Goal: Obtain resource: Download file/media

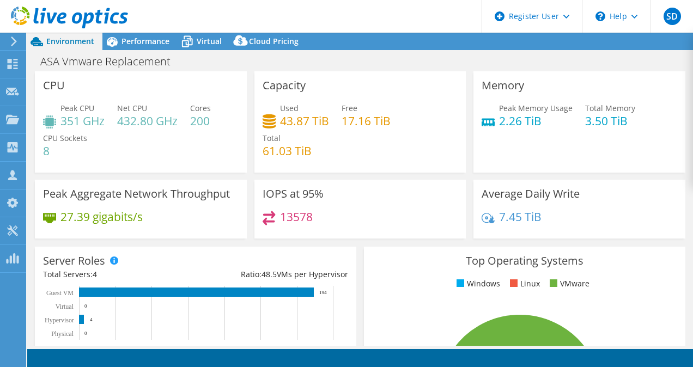
select select "USD"
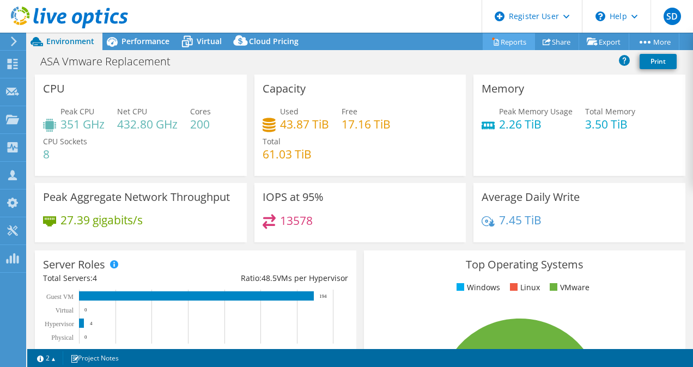
click at [491, 45] on icon at bounding box center [495, 42] width 8 height 8
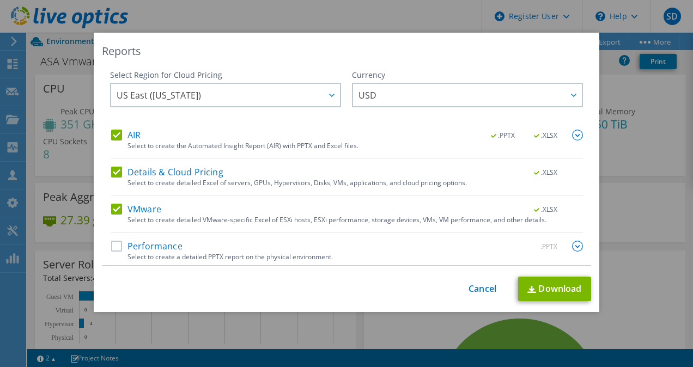
scroll to position [4, 0]
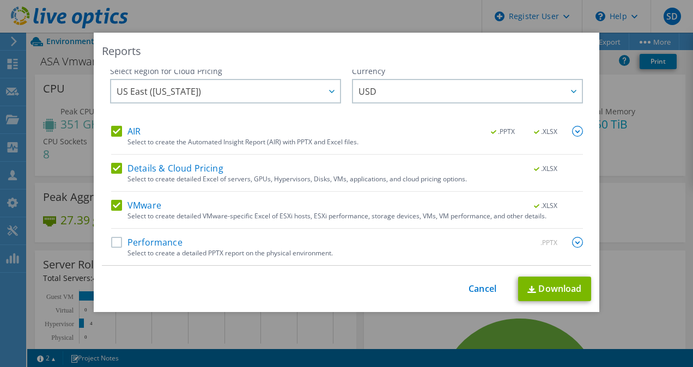
click at [113, 241] on label "Performance" at bounding box center [146, 242] width 71 height 11
click at [0, 0] on input "Performance" at bounding box center [0, 0] width 0 height 0
click at [551, 291] on link "Download" at bounding box center [554, 289] width 73 height 25
click at [374, 22] on div "Reports Select Region for Cloud Pricing Asia Pacific ([GEOGRAPHIC_DATA]) [GEOGR…" at bounding box center [346, 183] width 693 height 367
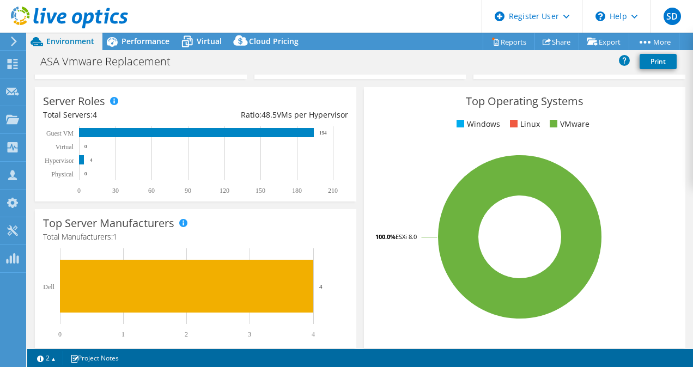
scroll to position [0, 0]
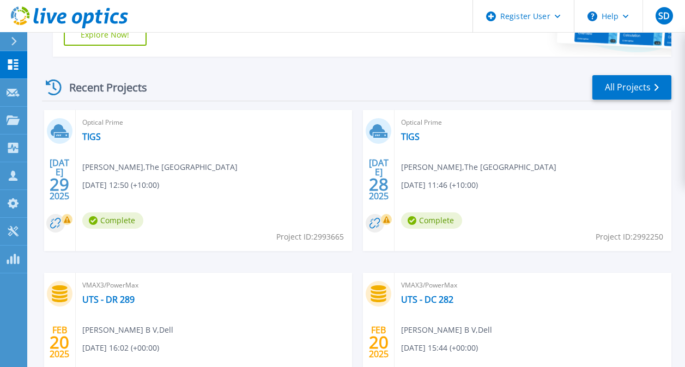
scroll to position [436, 0]
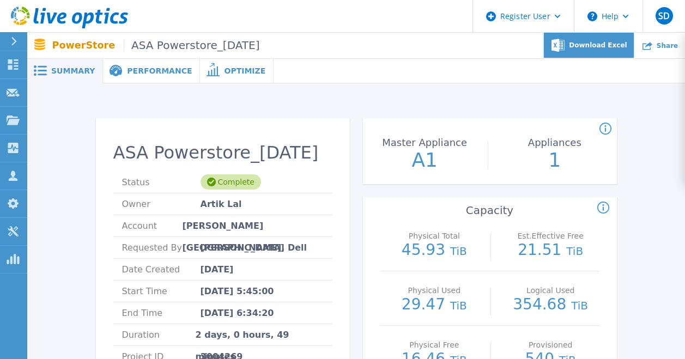
click at [598, 48] on span "Download Excel" at bounding box center [598, 45] width 58 height 7
click at [168, 76] on div "Performance" at bounding box center [151, 71] width 97 height 25
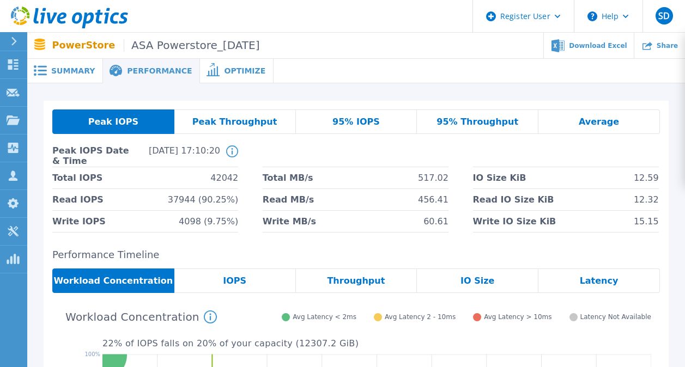
click at [227, 76] on div "Optimize" at bounding box center [237, 71] width 74 height 25
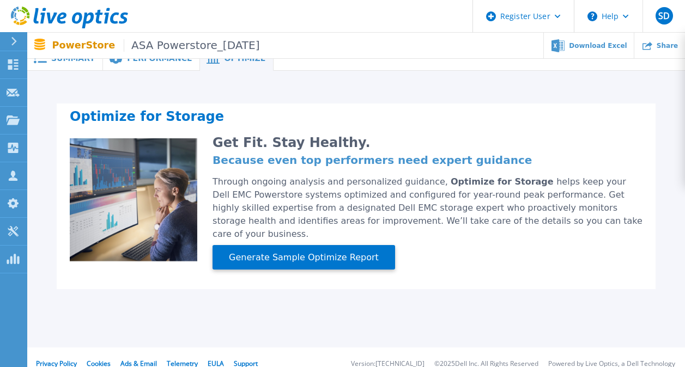
scroll to position [19, 0]
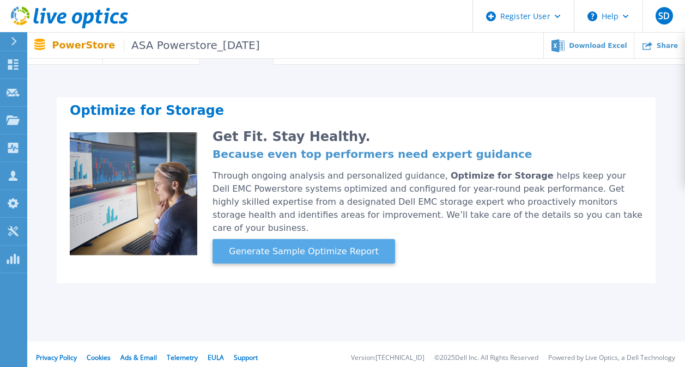
click at [347, 245] on span "Generate Sample Optimize Report" at bounding box center [303, 251] width 159 height 13
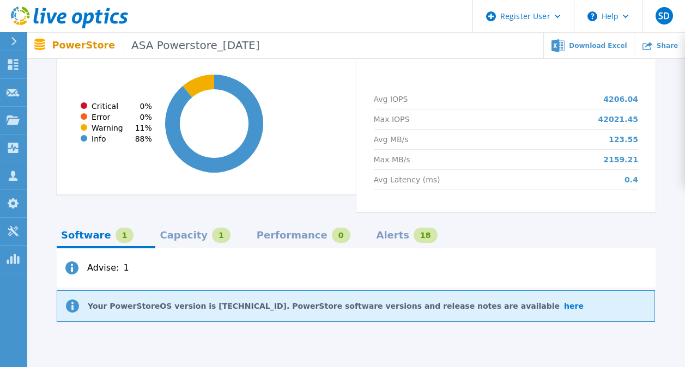
scroll to position [762, 0]
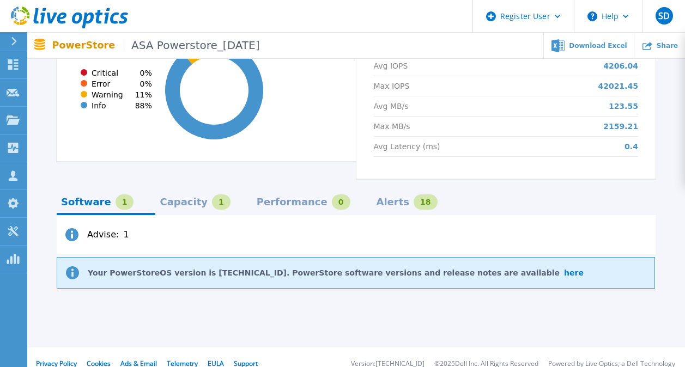
click at [181, 198] on div "Capacity" at bounding box center [184, 202] width 48 height 9
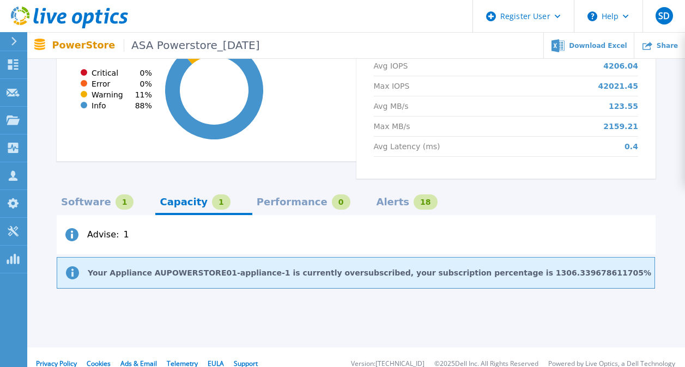
click at [257, 198] on div "Performance" at bounding box center [292, 202] width 71 height 9
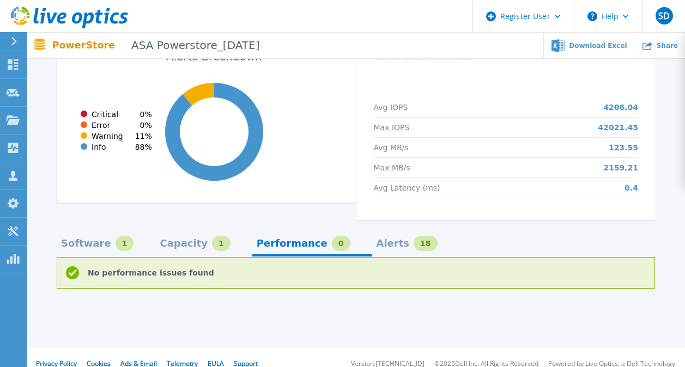
click at [370, 257] on div "No performance issues found" at bounding box center [356, 273] width 599 height 33
click at [377, 236] on div "Alerts 18" at bounding box center [407, 243] width 61 height 15
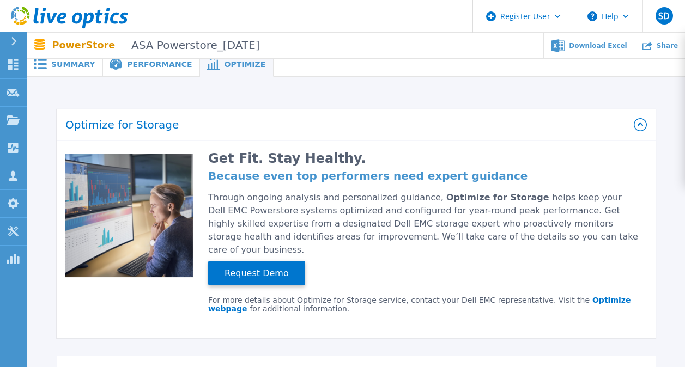
scroll to position [0, 0]
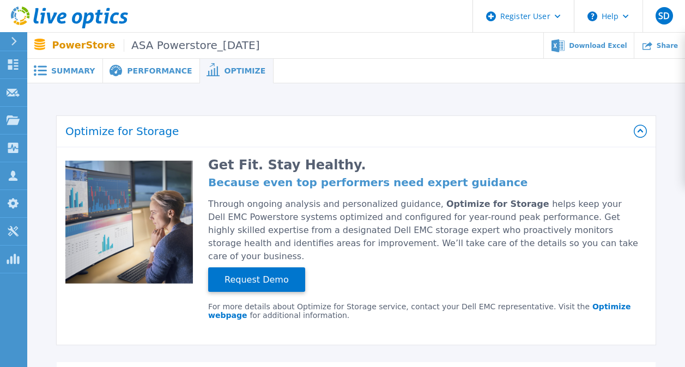
click at [129, 78] on div "Performance" at bounding box center [151, 71] width 97 height 25
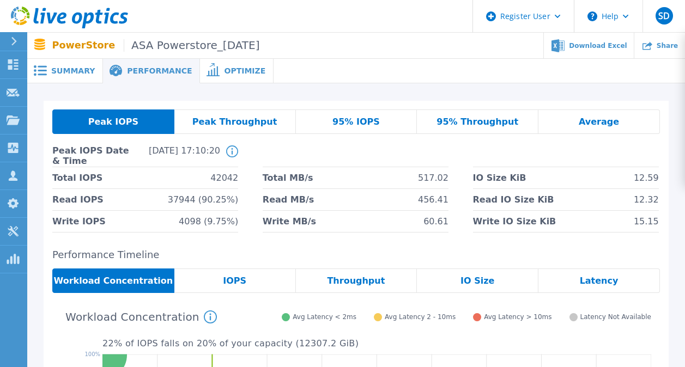
click at [57, 70] on span "Summary" at bounding box center [73, 71] width 44 height 8
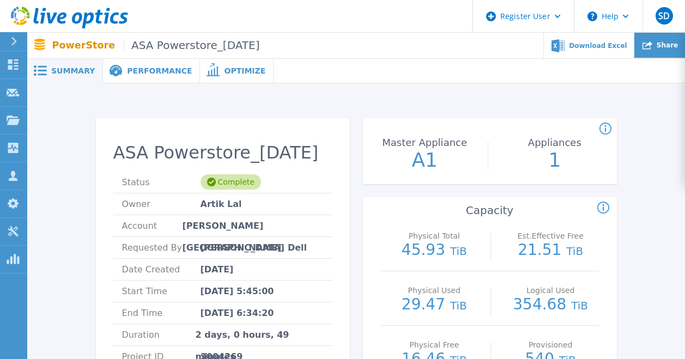
click at [665, 52] on div "Share" at bounding box center [659, 46] width 51 height 26
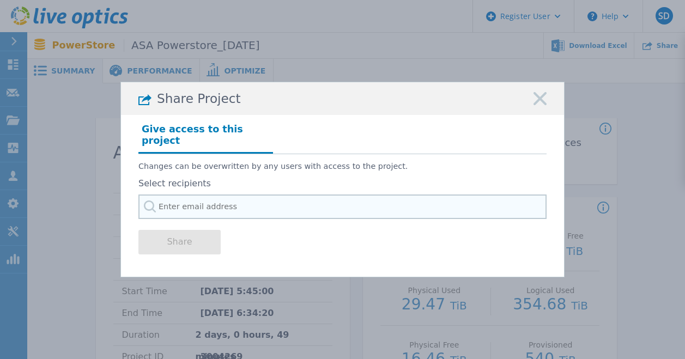
click at [176, 199] on input "text" at bounding box center [342, 207] width 408 height 25
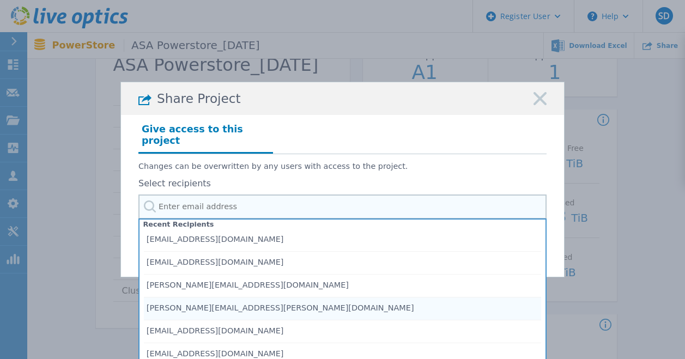
scroll to position [109, 0]
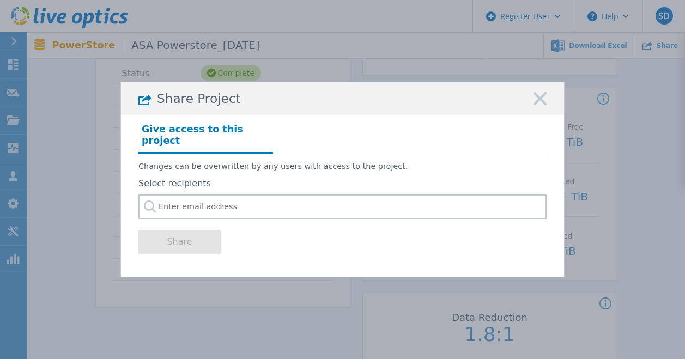
click at [535, 105] on icon at bounding box center [539, 98] width 13 height 13
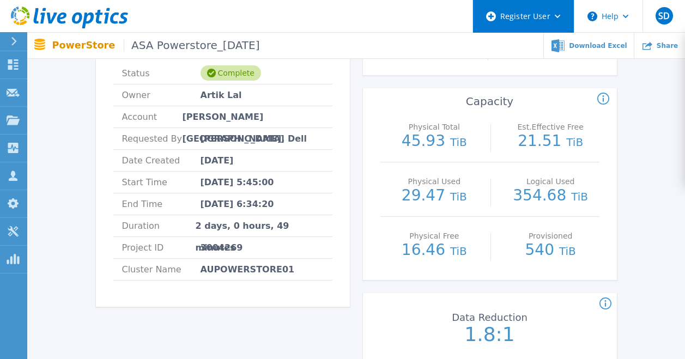
click at [551, 21] on div "Register User" at bounding box center [523, 16] width 101 height 33
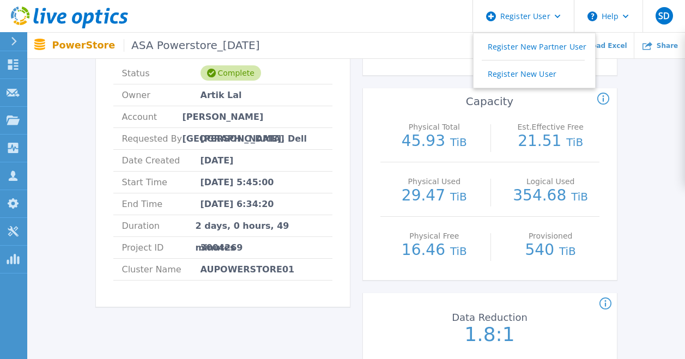
click at [639, 131] on div "ASA Powerstore_06.08.25 Status Complete Owner Artik Lal Account Henderson Colle…" at bounding box center [356, 343] width 625 height 703
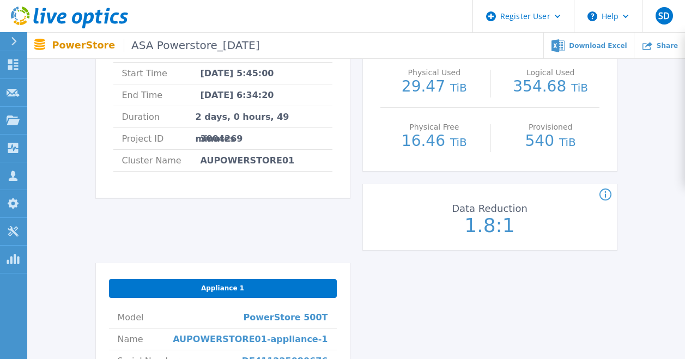
scroll to position [0, 0]
